Goal: Task Accomplishment & Management: Use online tool/utility

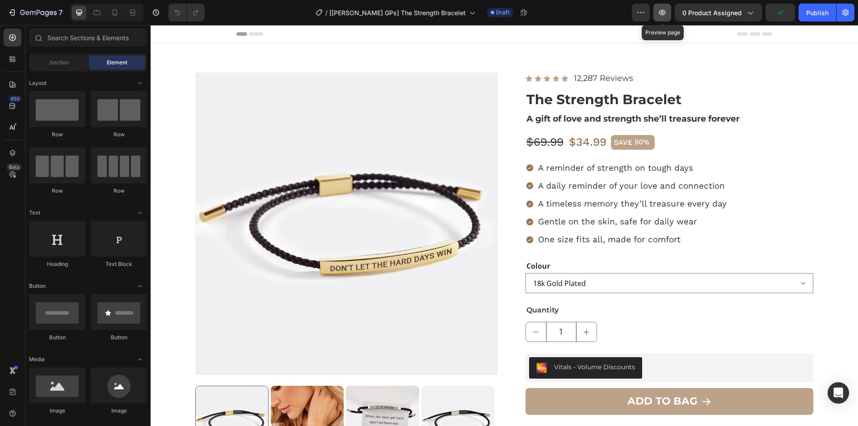
click at [657, 9] on button "button" at bounding box center [662, 13] width 18 height 18
click at [818, 14] on div "Publish" at bounding box center [817, 12] width 22 height 9
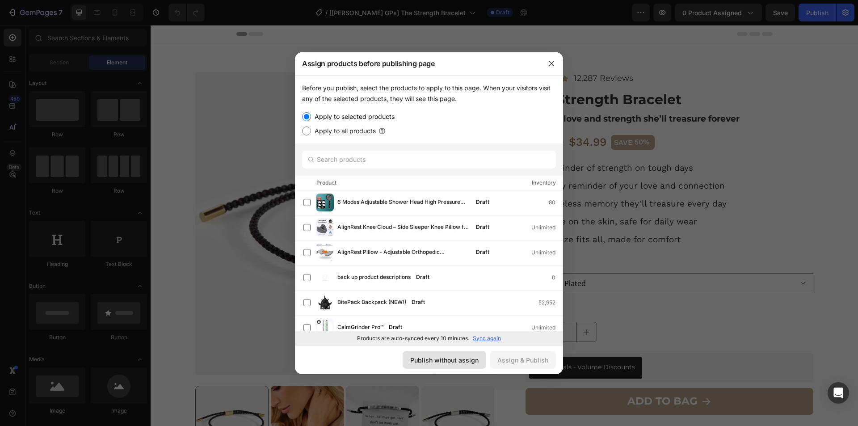
click at [418, 363] on div "Publish without assign" at bounding box center [444, 359] width 68 height 9
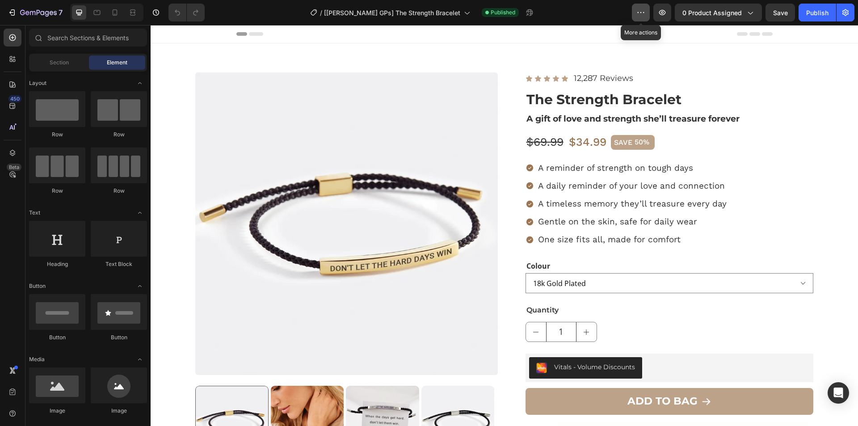
click at [633, 13] on button "button" at bounding box center [641, 13] width 18 height 18
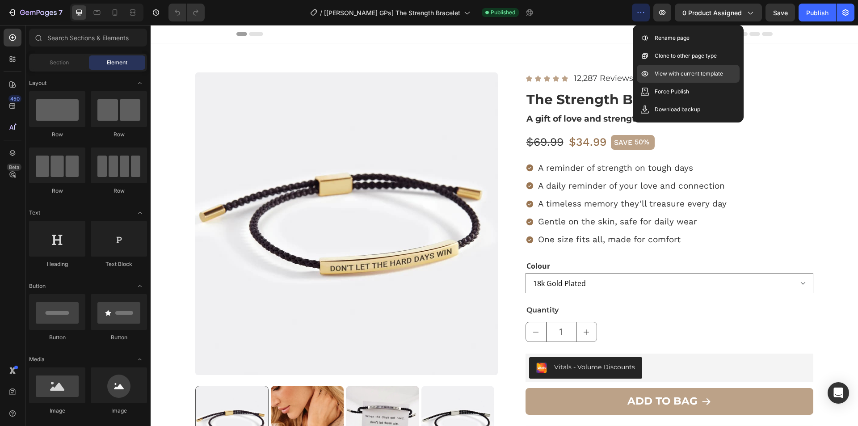
click at [656, 83] on div "View with current template" at bounding box center [687, 92] width 103 height 18
click at [653, 365] on div "Vitals - Volume Discounts" at bounding box center [669, 367] width 281 height 21
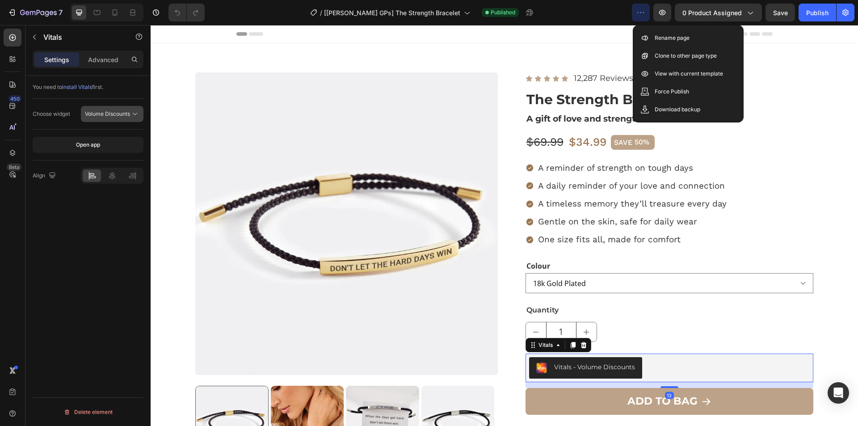
click at [127, 109] on div "Volume Discounts" at bounding box center [112, 113] width 54 height 9
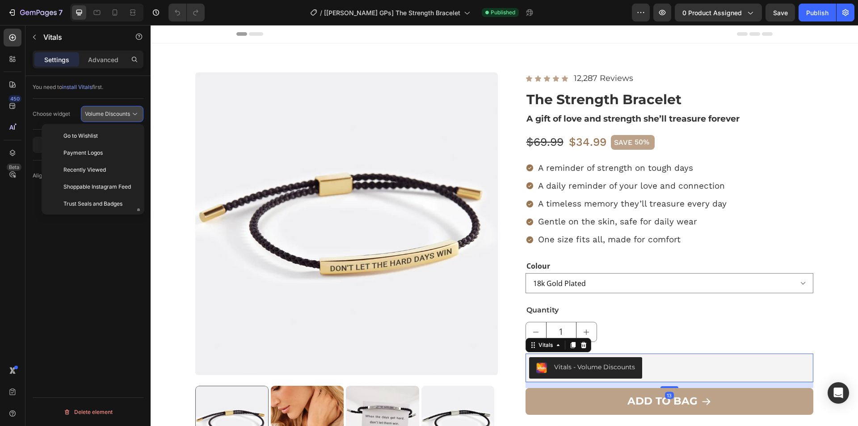
scroll to position [64, 0]
click at [127, 109] on div "Volume Discounts" at bounding box center [112, 113] width 54 height 9
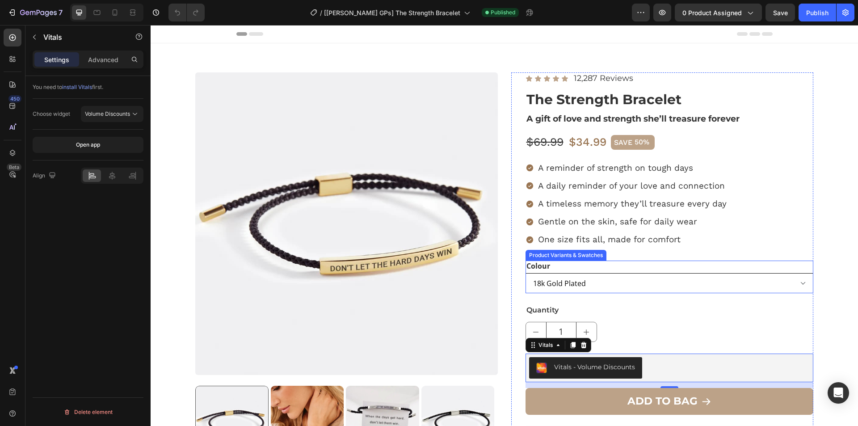
click at [619, 285] on select "18k Gold Plated Silver" at bounding box center [669, 283] width 288 height 20
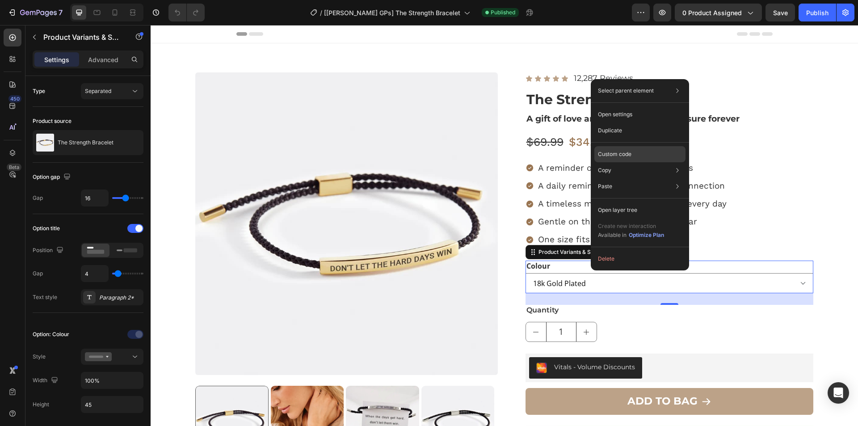
click at [608, 155] on p "Custom code" at bounding box center [614, 154] width 33 height 8
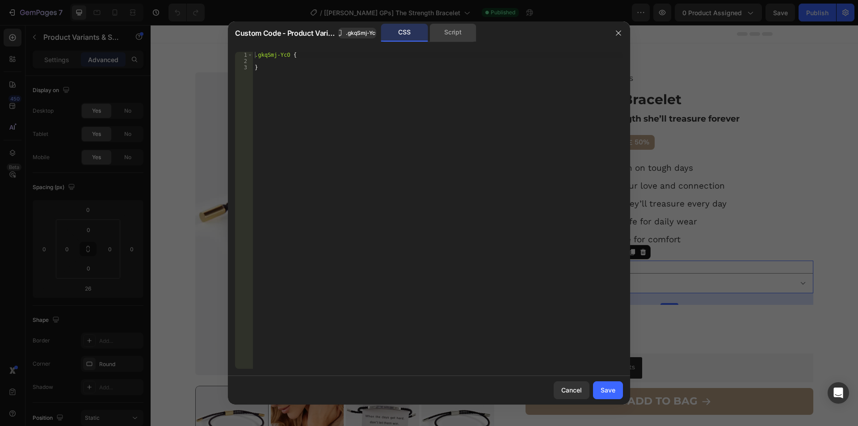
click at [464, 35] on div "Script" at bounding box center [452, 33] width 47 height 18
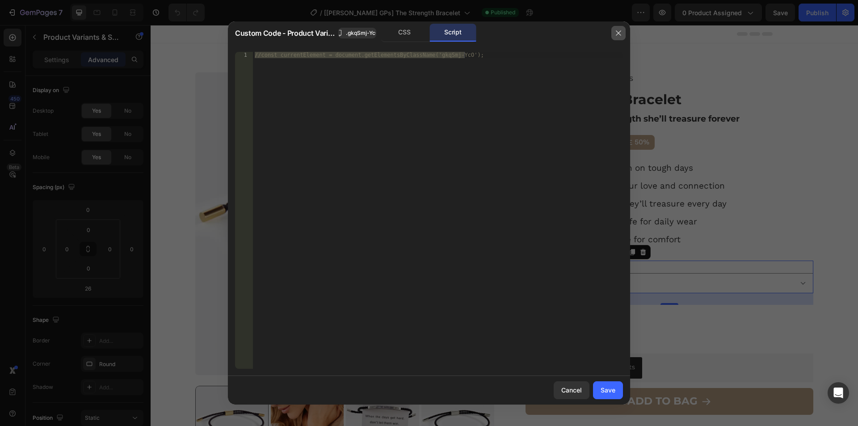
click at [617, 34] on icon "button" at bounding box center [617, 32] width 5 height 5
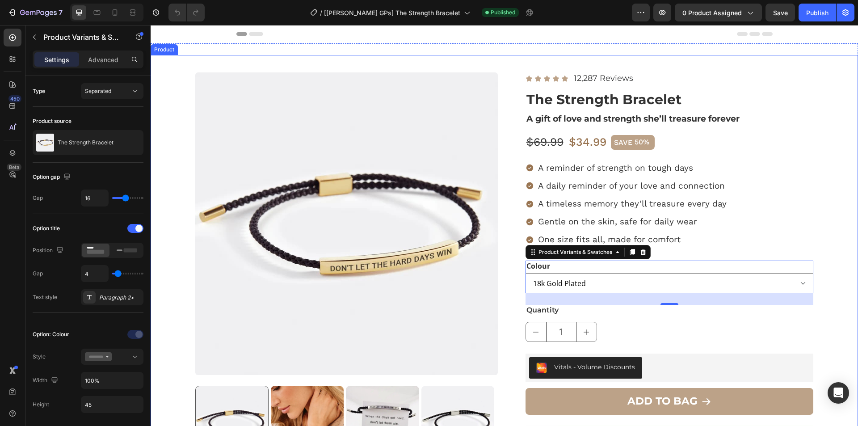
click at [500, 138] on div "Product Images Icon Icon Icon Icon Icon Icon List 12,287 Reviews Text Block Row…" at bounding box center [504, 351] width 707 height 593
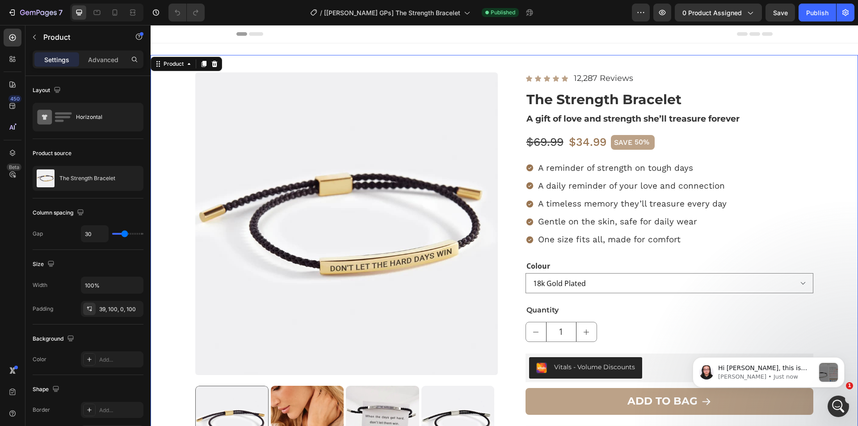
scroll to position [0, 0]
